Goal: Obtain resource: Download file/media

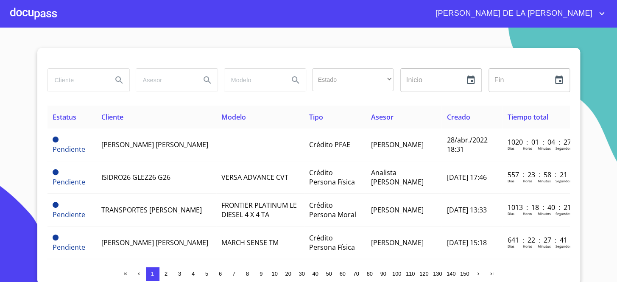
click at [59, 78] on input "search" at bounding box center [77, 80] width 58 height 23
type input "prestemos"
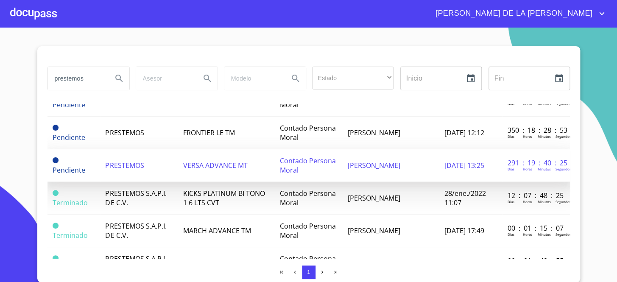
scroll to position [154, 0]
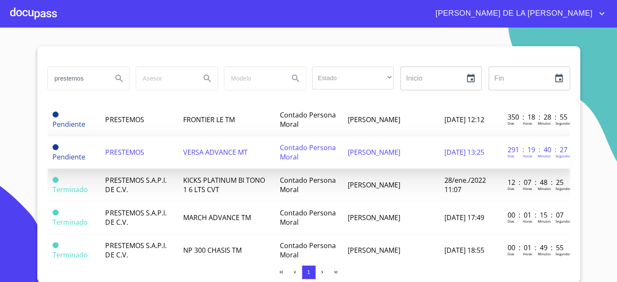
click at [318, 156] on td "Contado Persona Moral" at bounding box center [309, 152] width 68 height 33
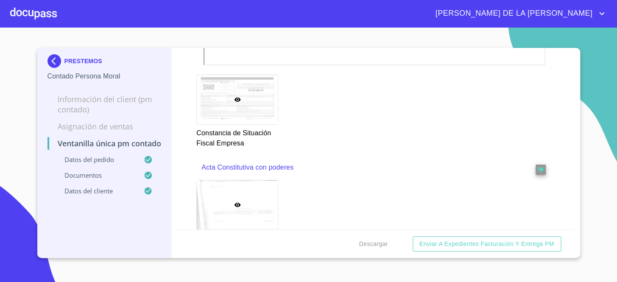
scroll to position [1311, 0]
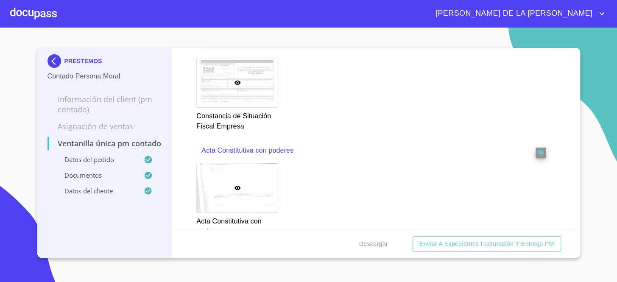
click at [249, 178] on div at bounding box center [237, 187] width 81 height 49
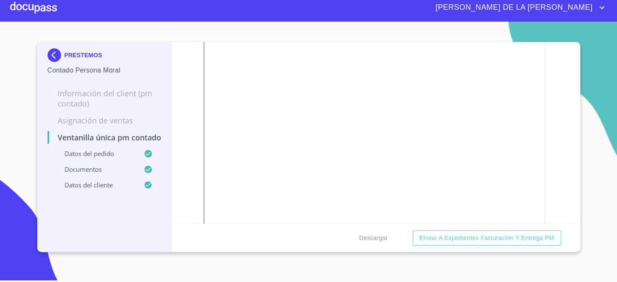
scroll to position [1515, 0]
click at [384, 237] on span "Descargar" at bounding box center [373, 238] width 29 height 11
click at [154, 247] on div "PRESTEMOS Contado Persona Moral Información del Client (PM contado) Asignación …" at bounding box center [104, 147] width 135 height 210
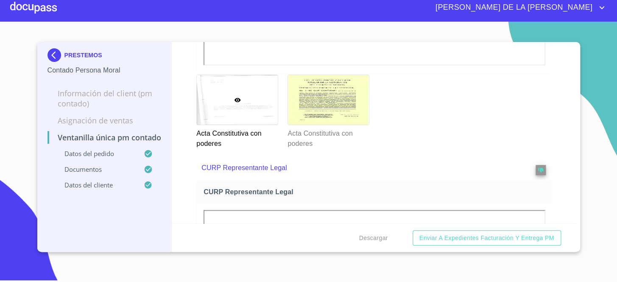
scroll to position [1654, 0]
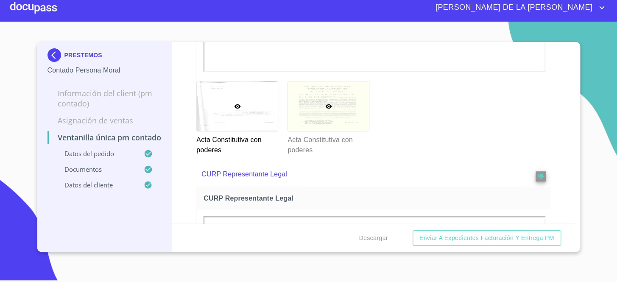
click at [341, 115] on div at bounding box center [328, 105] width 81 height 49
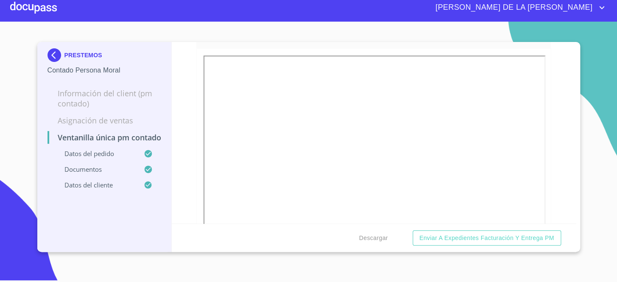
scroll to position [1438, 0]
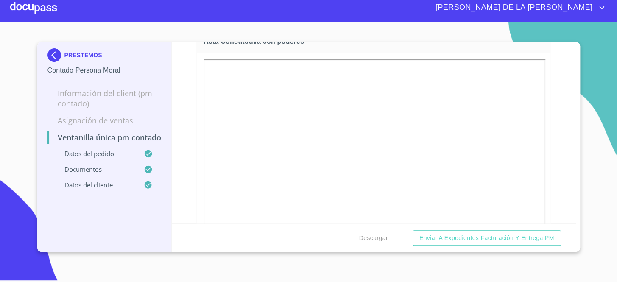
click at [50, 53] on img at bounding box center [56, 55] width 17 height 14
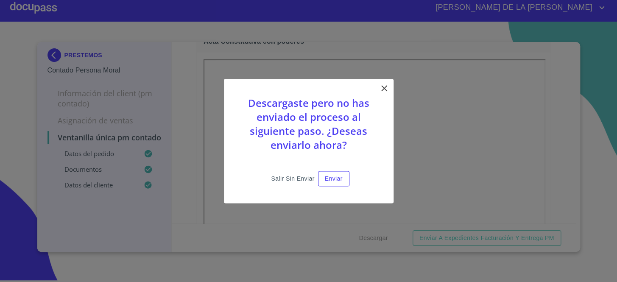
click at [303, 175] on span "Salir sin enviar" at bounding box center [292, 179] width 43 height 11
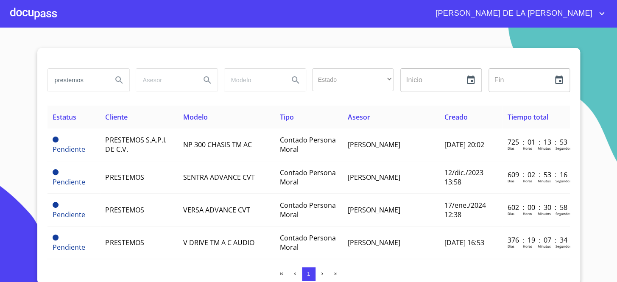
click at [92, 80] on input "prestemos" at bounding box center [77, 80] width 58 height 23
type input "ARRENDADORA CAB"
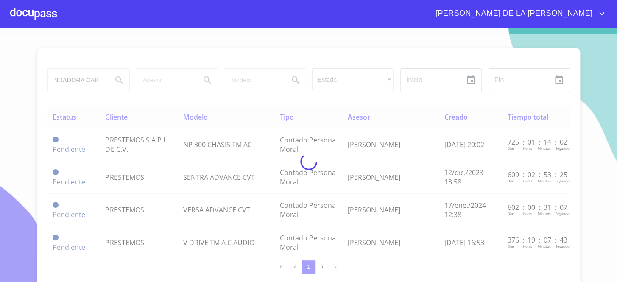
scroll to position [0, 0]
